Goal: Task Accomplishment & Management: Manage account settings

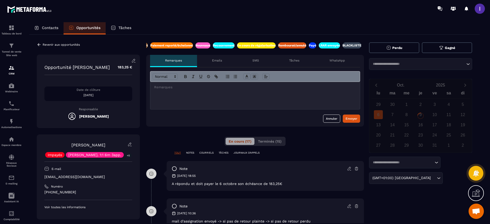
scroll to position [0, 129]
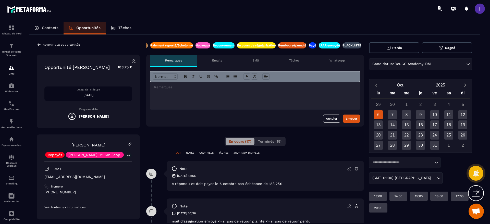
click at [311, 45] on p "Payé" at bounding box center [312, 45] width 7 height 4
click at [210, 94] on div at bounding box center [255, 95] width 210 height 27
click at [269, 47] on p "En cours de régularisation" at bounding box center [256, 45] width 39 height 4
click at [204, 89] on p "**********" at bounding box center [255, 87] width 202 height 5
click at [192, 89] on p "**********" at bounding box center [255, 87] width 202 height 5
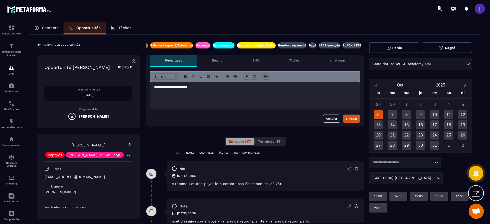
click at [225, 90] on div "**********" at bounding box center [255, 95] width 210 height 27
click at [359, 115] on button "Envoyer" at bounding box center [351, 119] width 17 height 8
click at [57, 176] on p "[EMAIL_ADDRESS][DOMAIN_NAME]" at bounding box center [88, 177] width 88 height 5
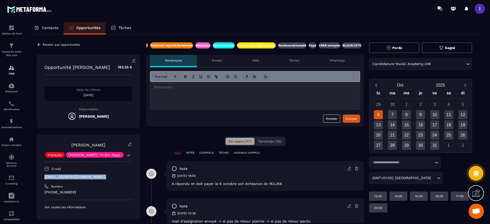
copy div "[EMAIL_ADDRESS][DOMAIN_NAME]"
click at [44, 44] on p "Revenir aux opportunités" at bounding box center [61, 45] width 37 height 4
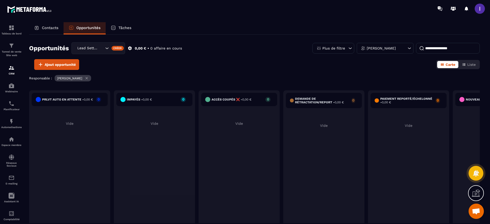
click at [444, 46] on input at bounding box center [448, 48] width 64 height 11
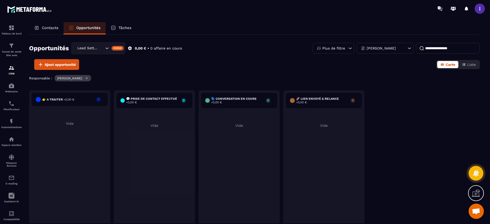
click at [47, 26] on p "Contacts" at bounding box center [50, 28] width 17 height 5
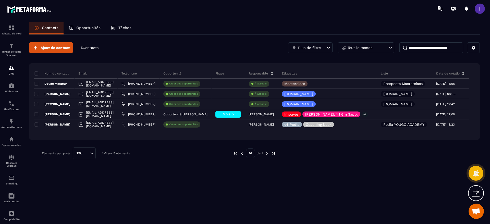
click at [445, 47] on input at bounding box center [431, 47] width 64 height 11
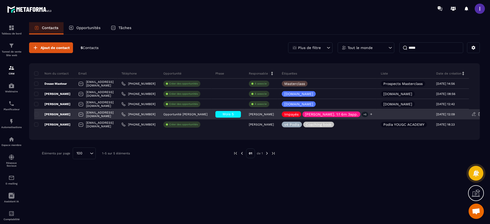
type input "*****"
click at [365, 114] on p "+5" at bounding box center [365, 114] width 7 height 5
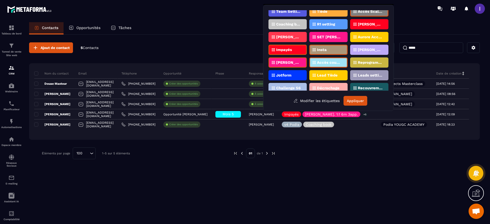
scroll to position [77, 0]
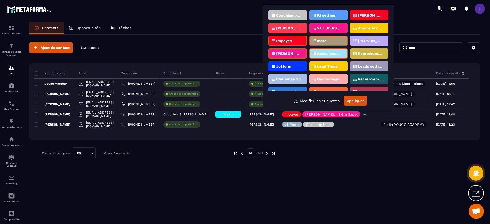
click at [326, 57] on div "Accès coupés ✖️" at bounding box center [328, 53] width 38 height 10
click at [288, 46] on div "[DOMAIN_NAME] vsl inscrits Challenge s5 Masterclass Challenge leads entrants vs…" at bounding box center [329, 50] width 120 height 81
click at [294, 40] on div "Impayés" at bounding box center [288, 41] width 38 height 10
click at [365, 102] on button "Appliquer" at bounding box center [356, 101] width 24 height 10
